Goal: Find specific page/section: Find specific page/section

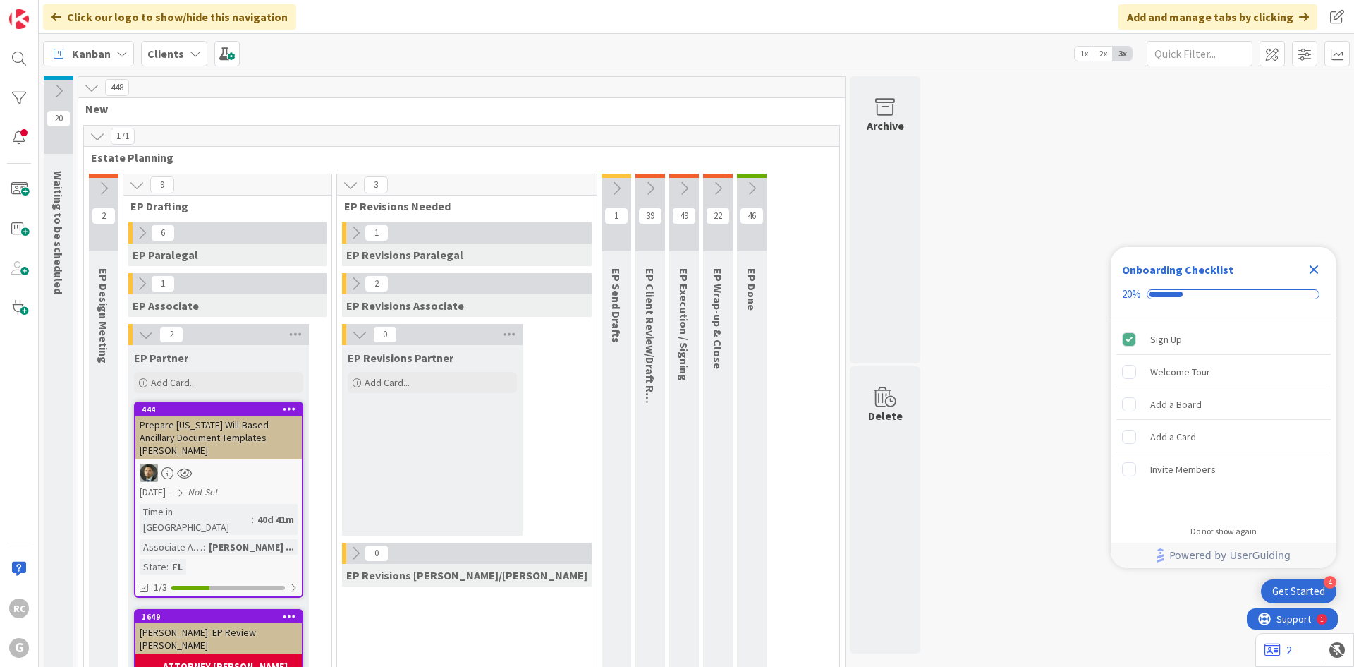
click at [190, 58] on icon at bounding box center [195, 53] width 11 height 11
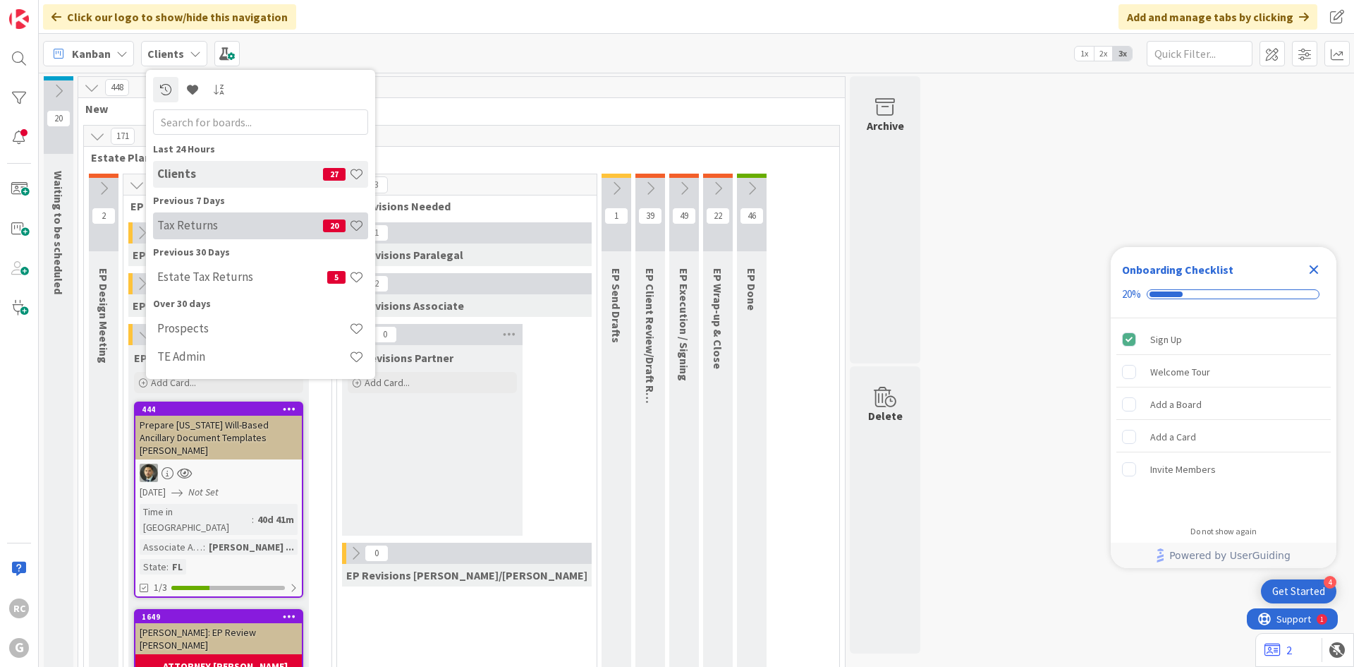
click at [227, 223] on h4 "Tax Returns" at bounding box center [240, 225] width 166 height 14
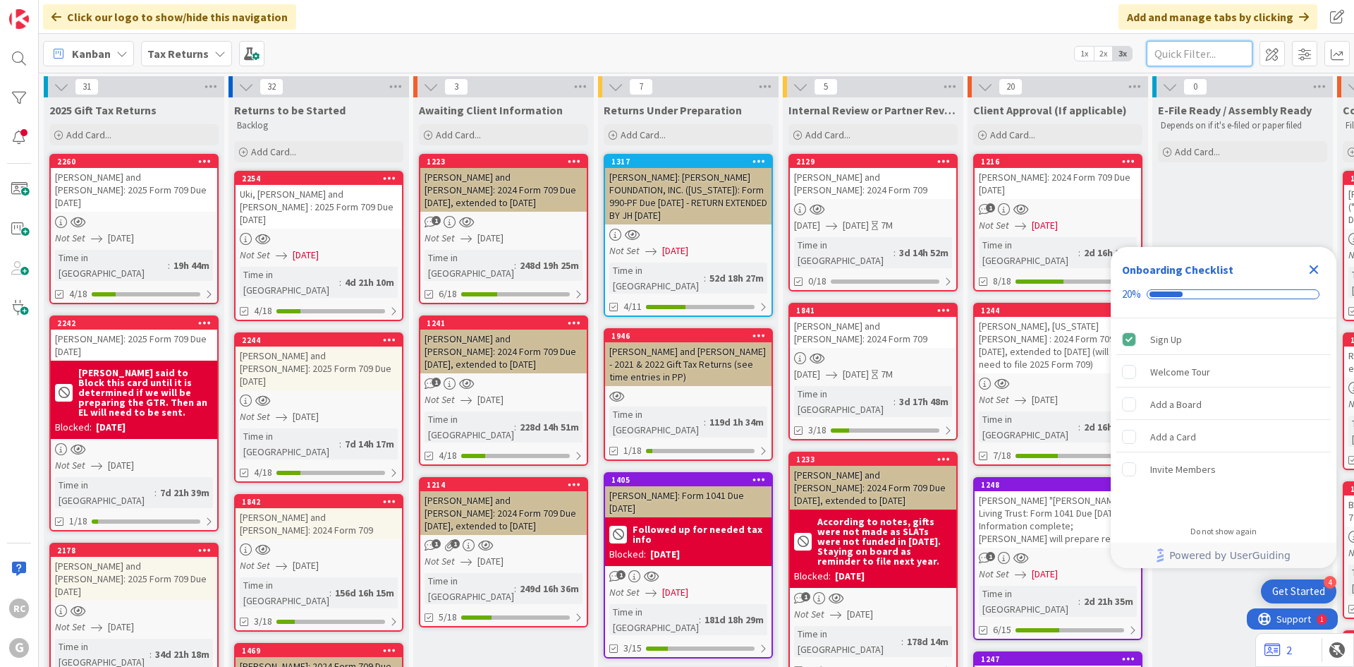
click at [1185, 52] on input "text" at bounding box center [1200, 53] width 106 height 25
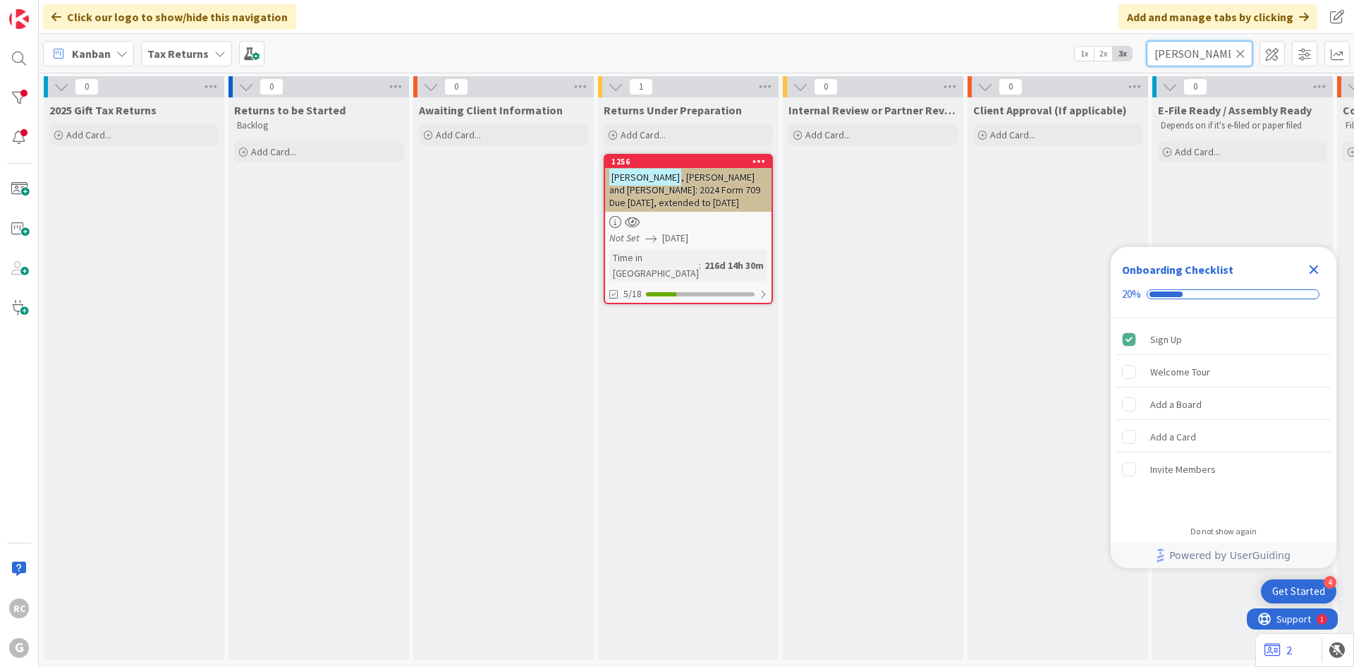
type input "slepian"
click at [1318, 264] on icon "Close Checklist" at bounding box center [1314, 269] width 17 height 17
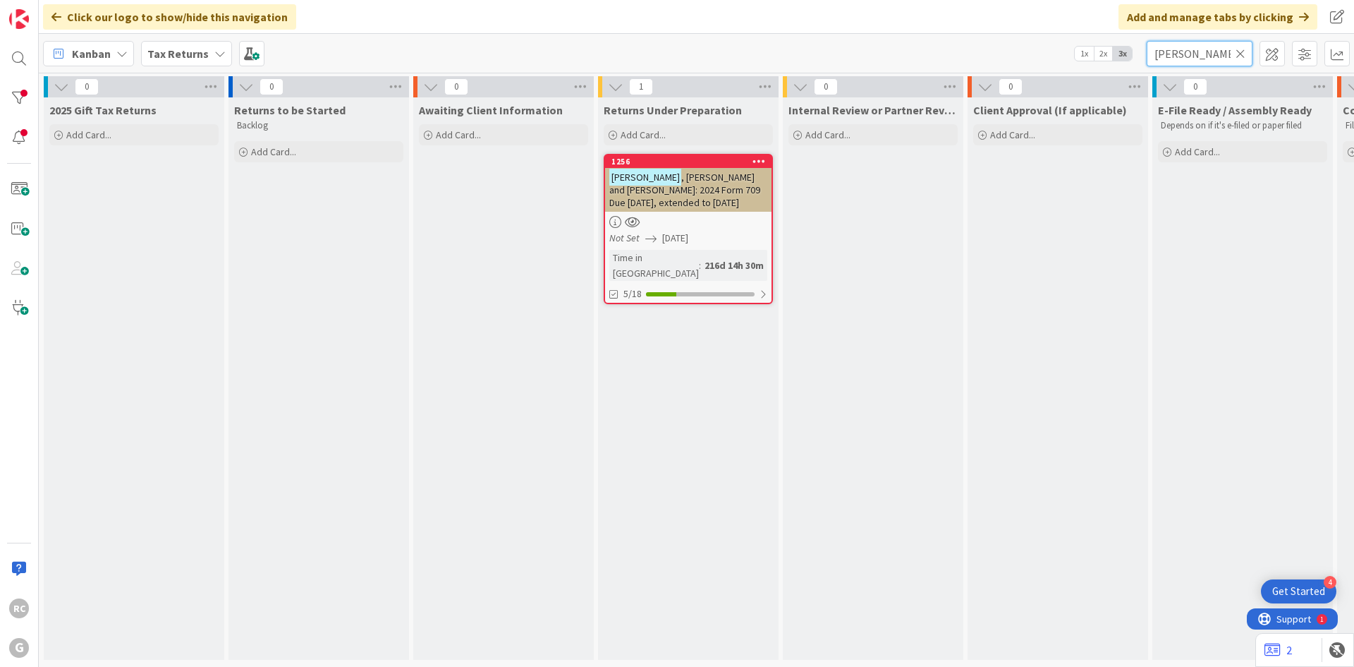
click at [1247, 60] on input "slepian" at bounding box center [1200, 53] width 106 height 25
click at [1241, 55] on icon at bounding box center [1241, 53] width 10 height 13
